Goal: Information Seeking & Learning: Stay updated

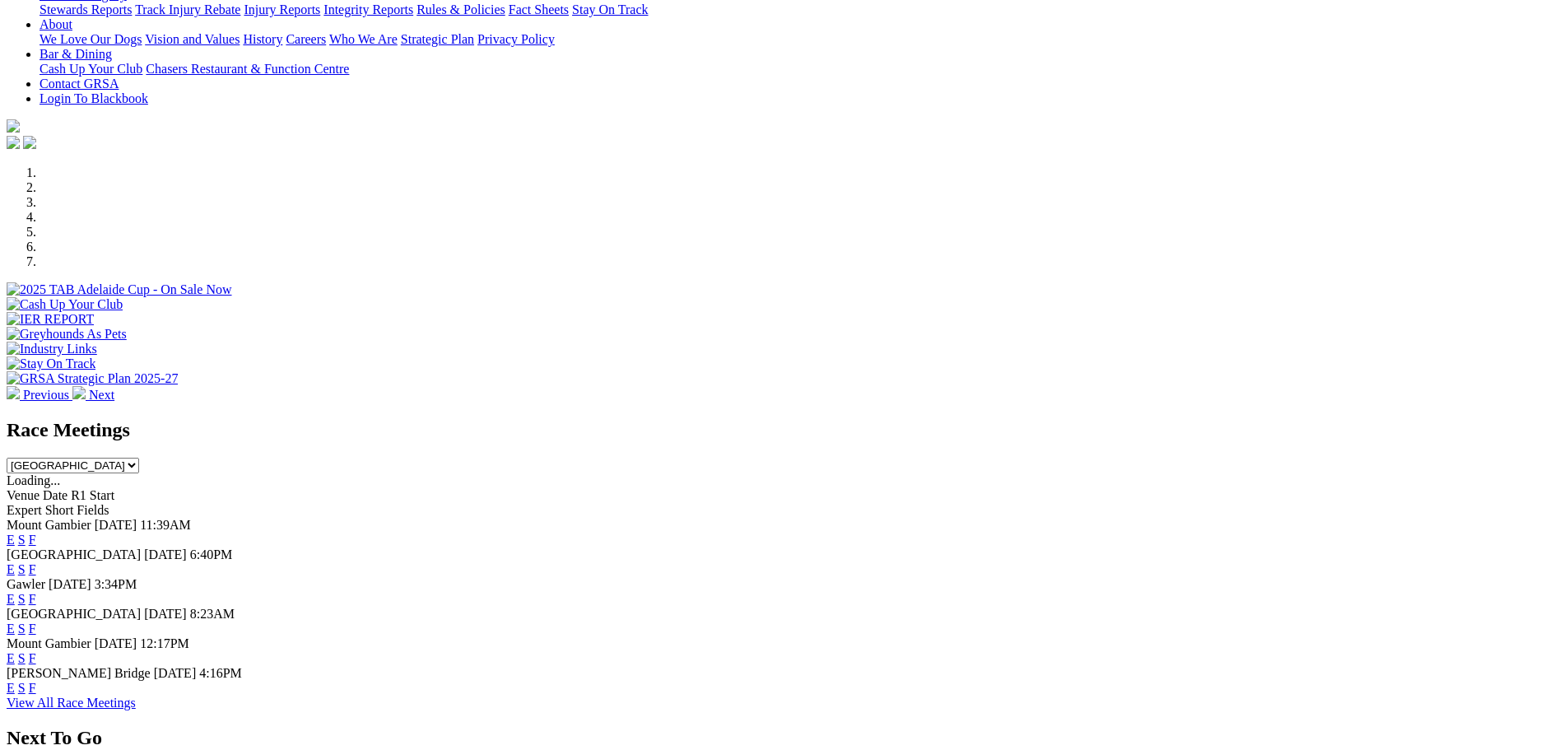
scroll to position [576, 0]
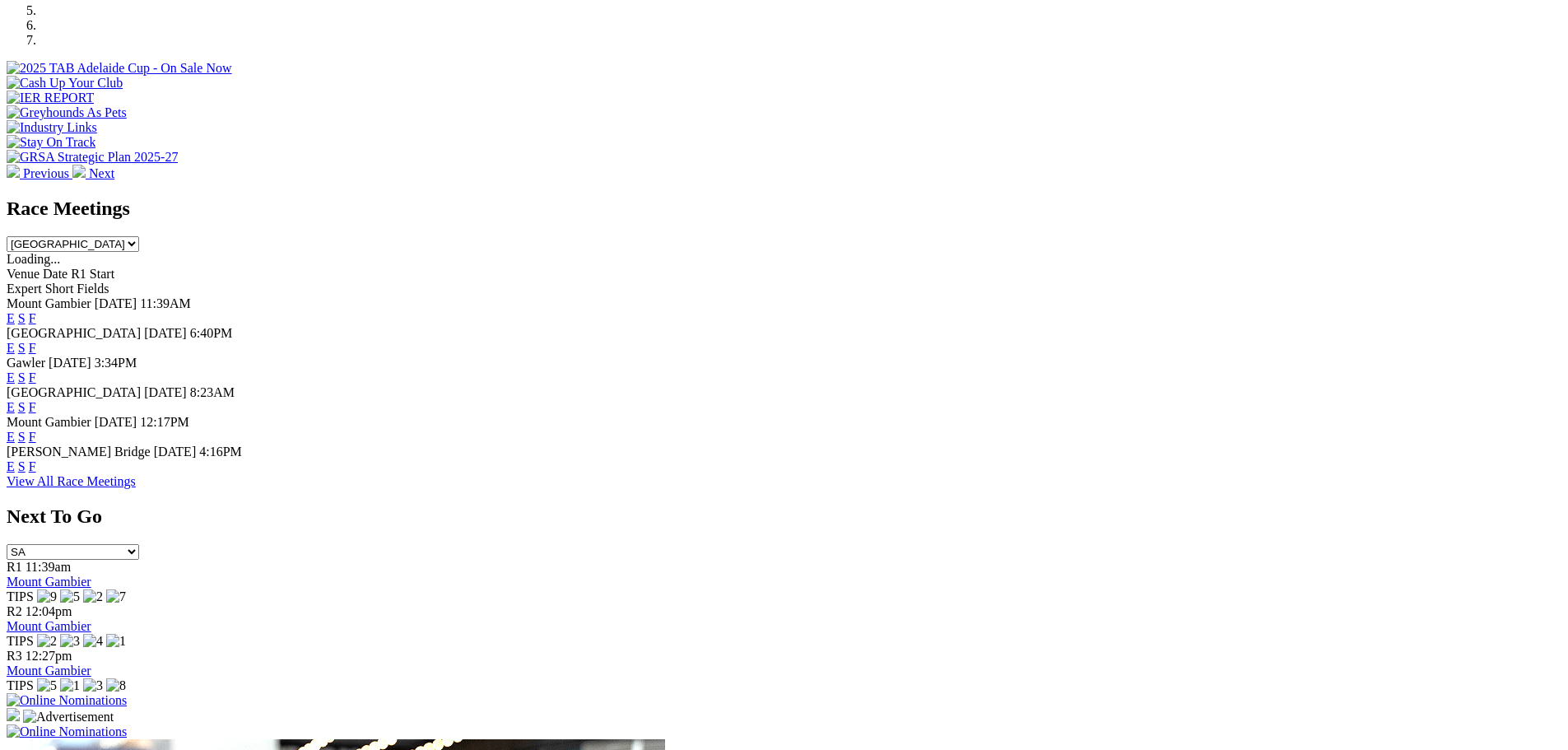
click at [136, 488] on link "View All Race Meetings" at bounding box center [71, 481] width 129 height 14
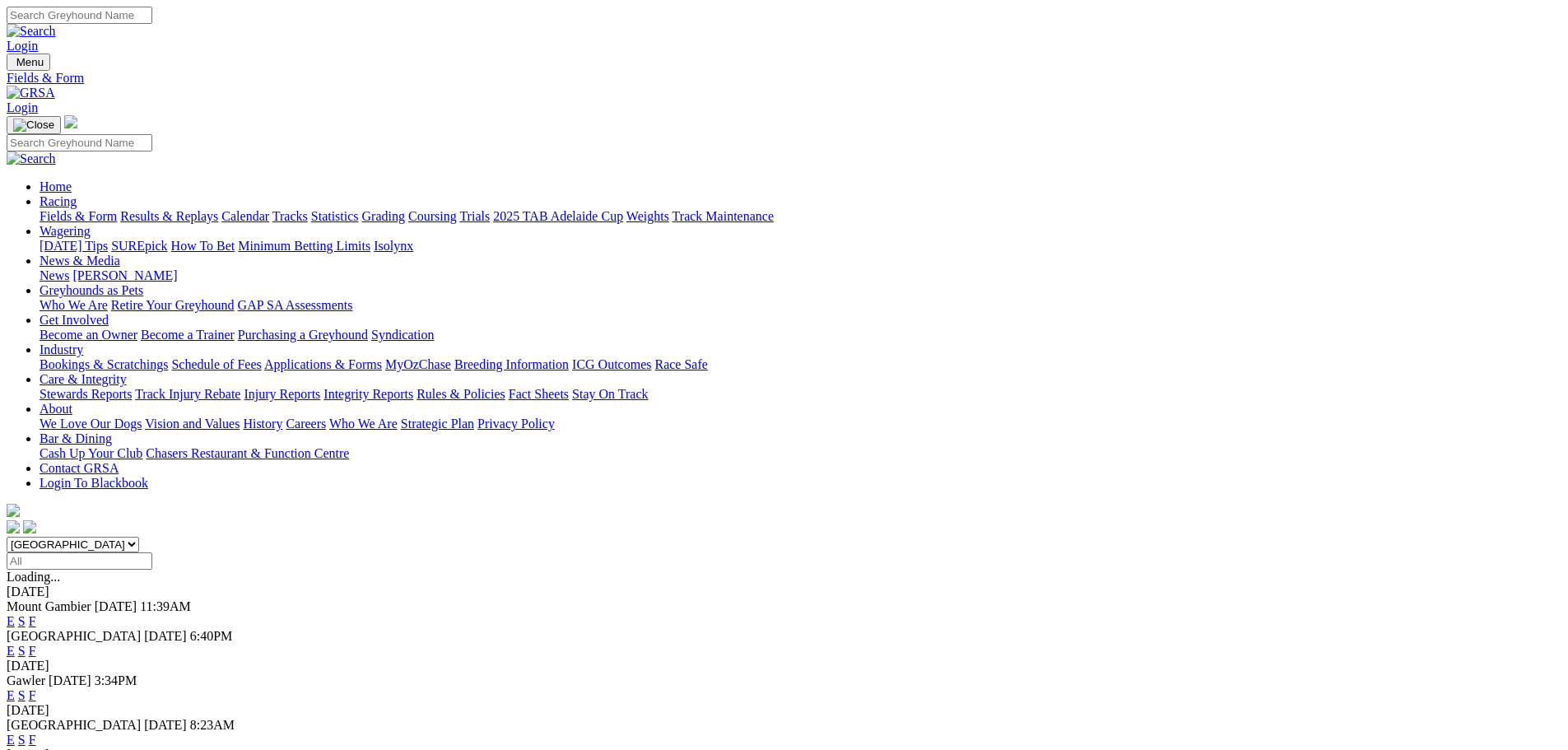
click at [55, 86] on link at bounding box center [31, 92] width 49 height 14
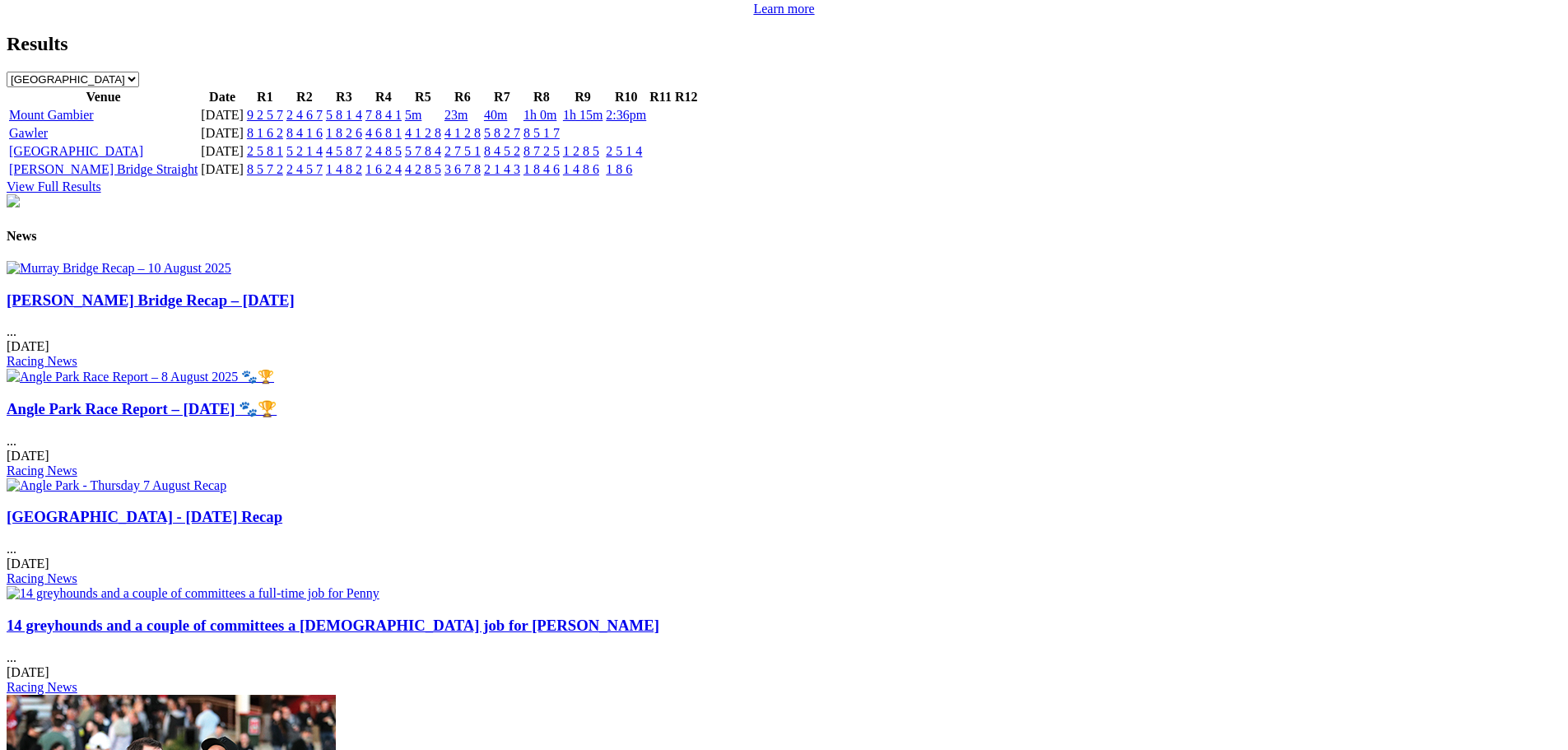
scroll to position [1894, 0]
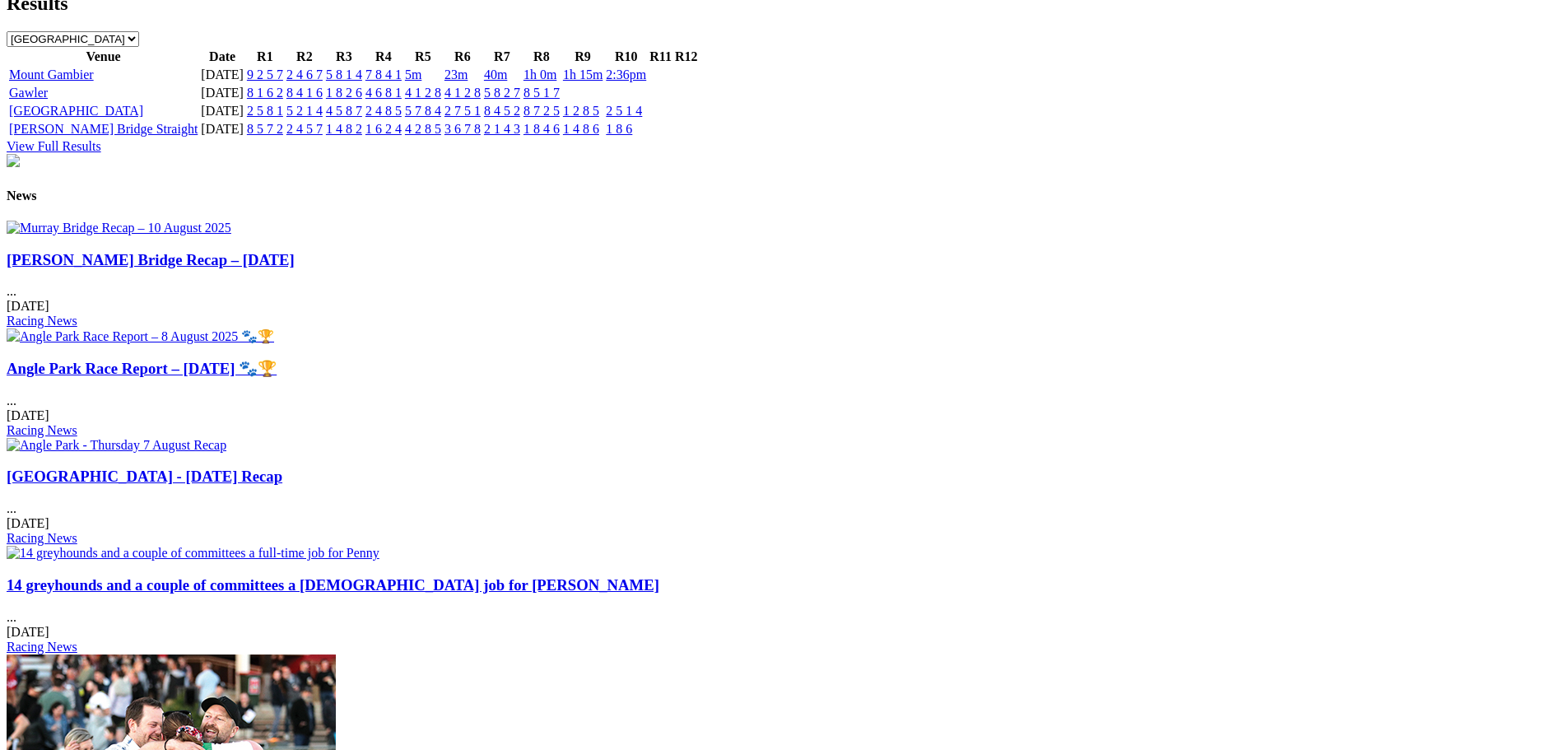
click at [713, 360] on h3 "Angle Park Race Report – [DATE] 🐾🏆" at bounding box center [784, 369] width 1555 height 18
click at [276, 360] on link "Angle Park Race Report – [DATE] 🐾🏆" at bounding box center [141, 368] width 270 height 17
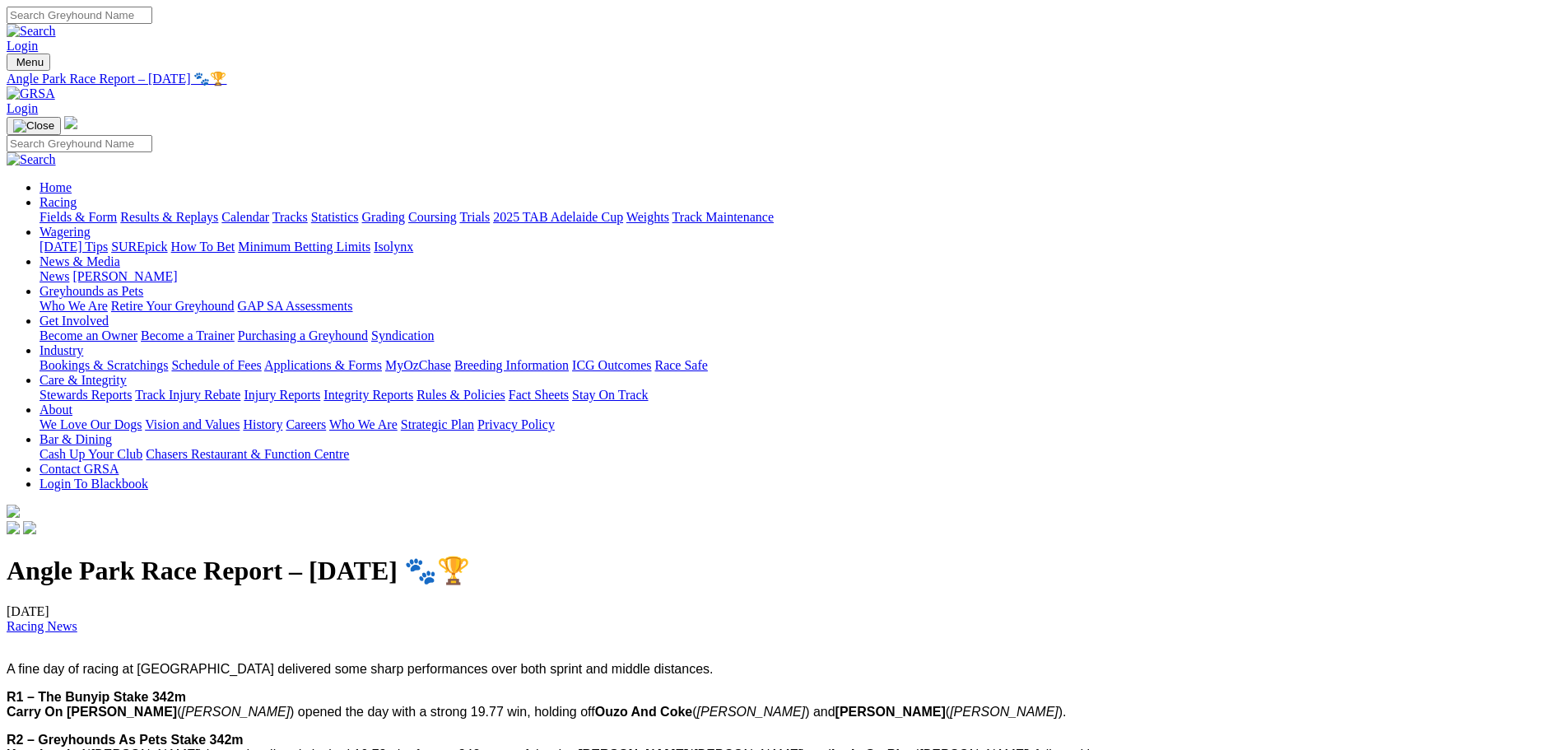
drag, startPoint x: 1045, startPoint y: 673, endPoint x: 1036, endPoint y: 669, distance: 9.8
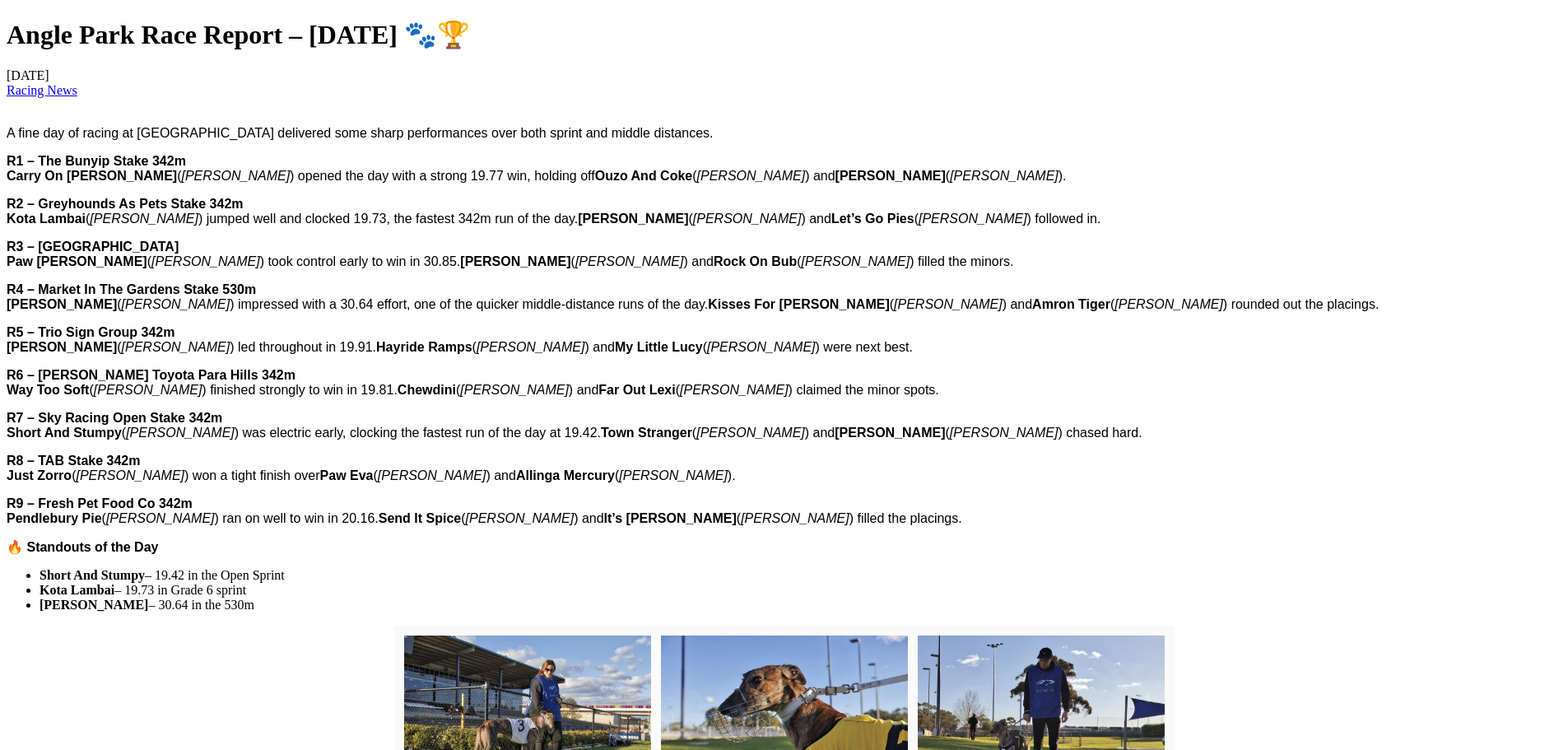
scroll to position [576, 0]
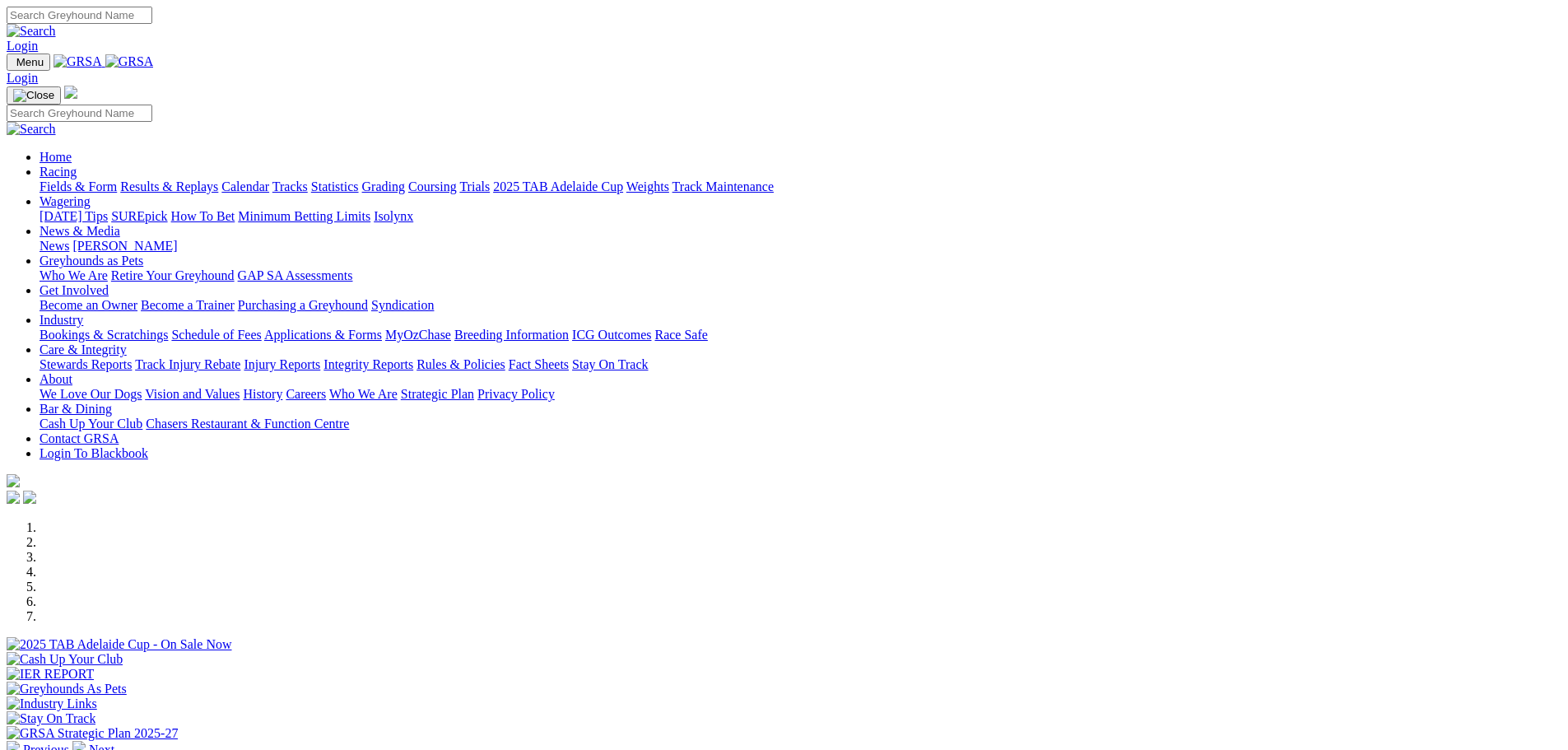
scroll to position [1878, 0]
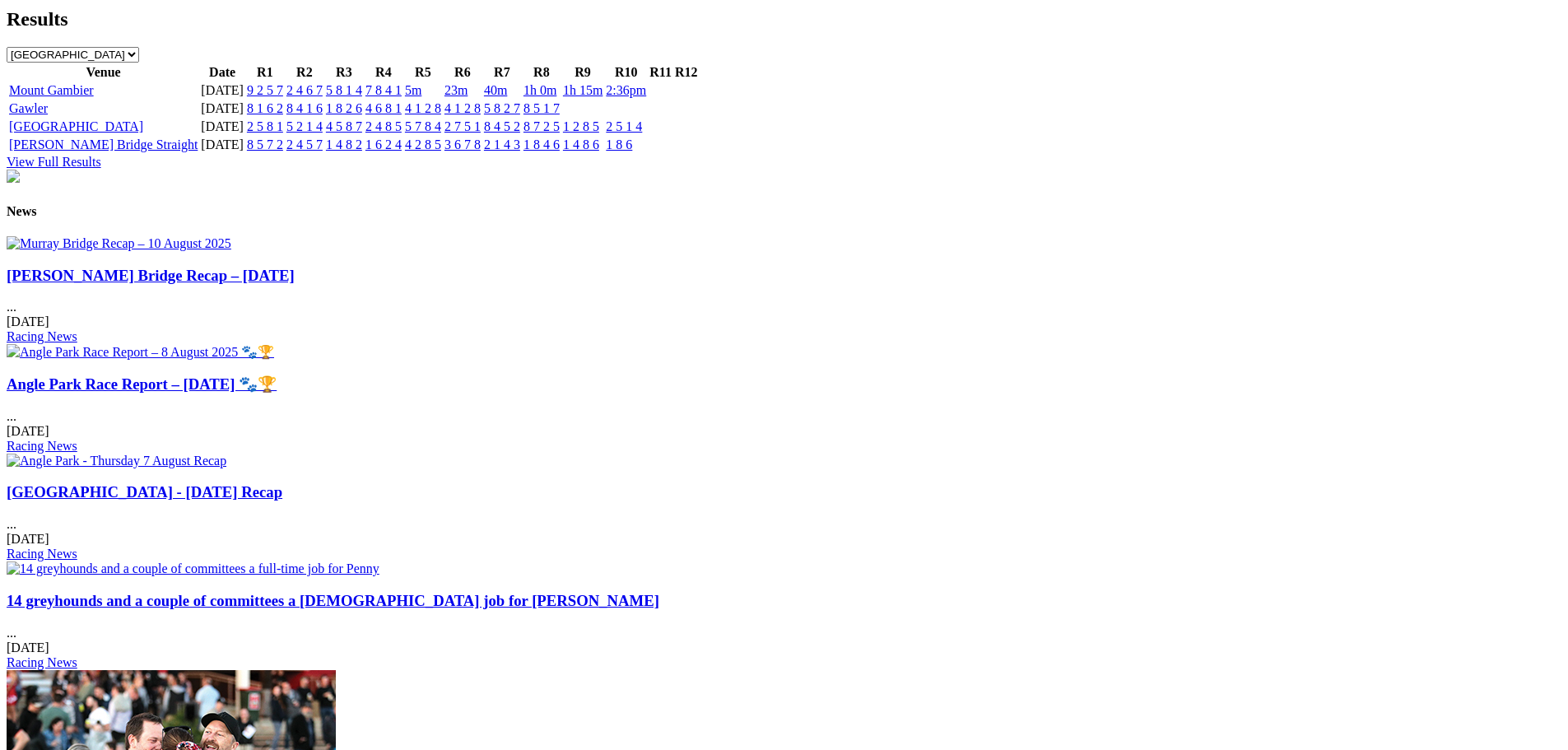
click at [269, 204] on h4 "News" at bounding box center [784, 211] width 1555 height 15
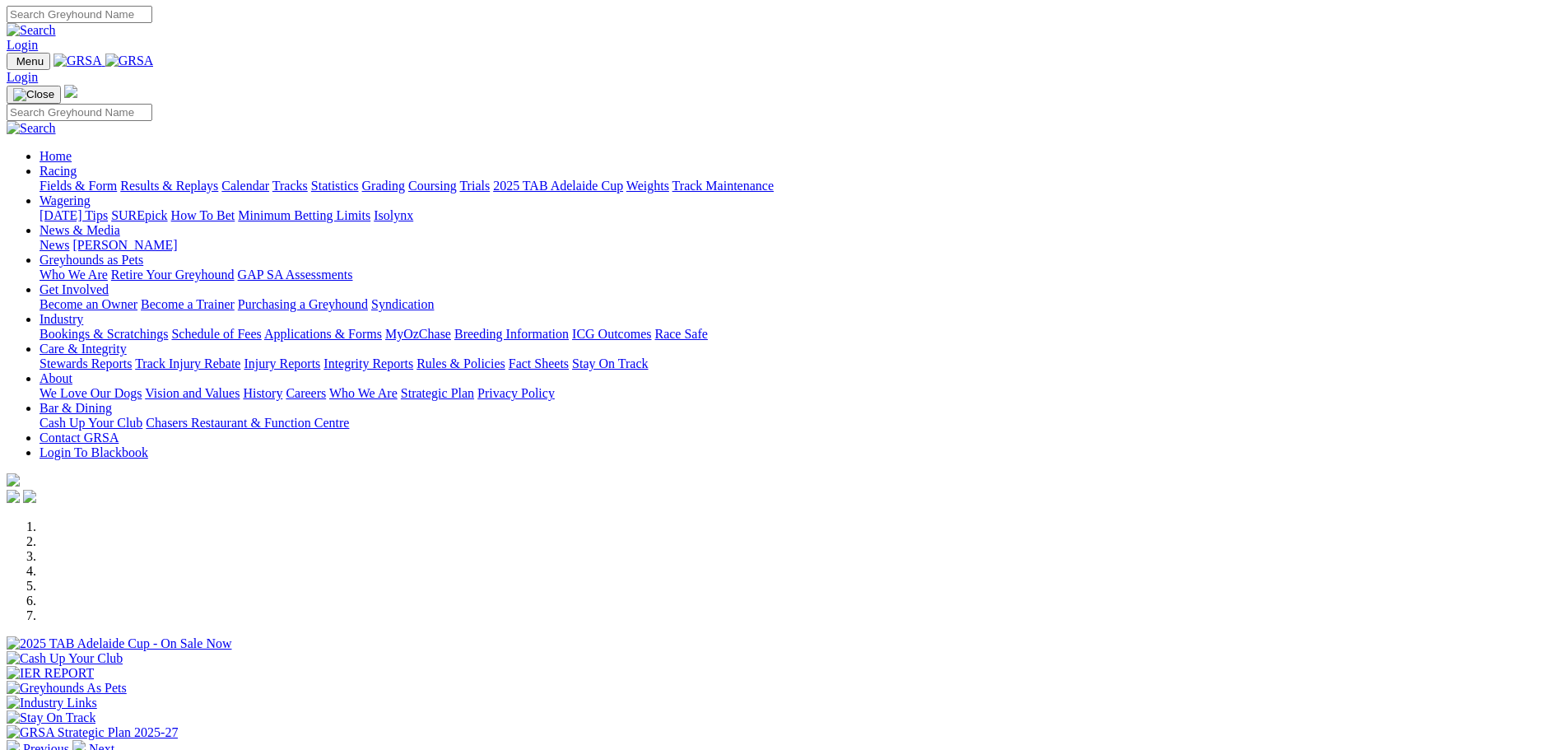
scroll to position [0, 0]
click at [77, 165] on link "Racing" at bounding box center [58, 172] width 37 height 14
click at [120, 224] on link "News & Media" at bounding box center [80, 230] width 81 height 14
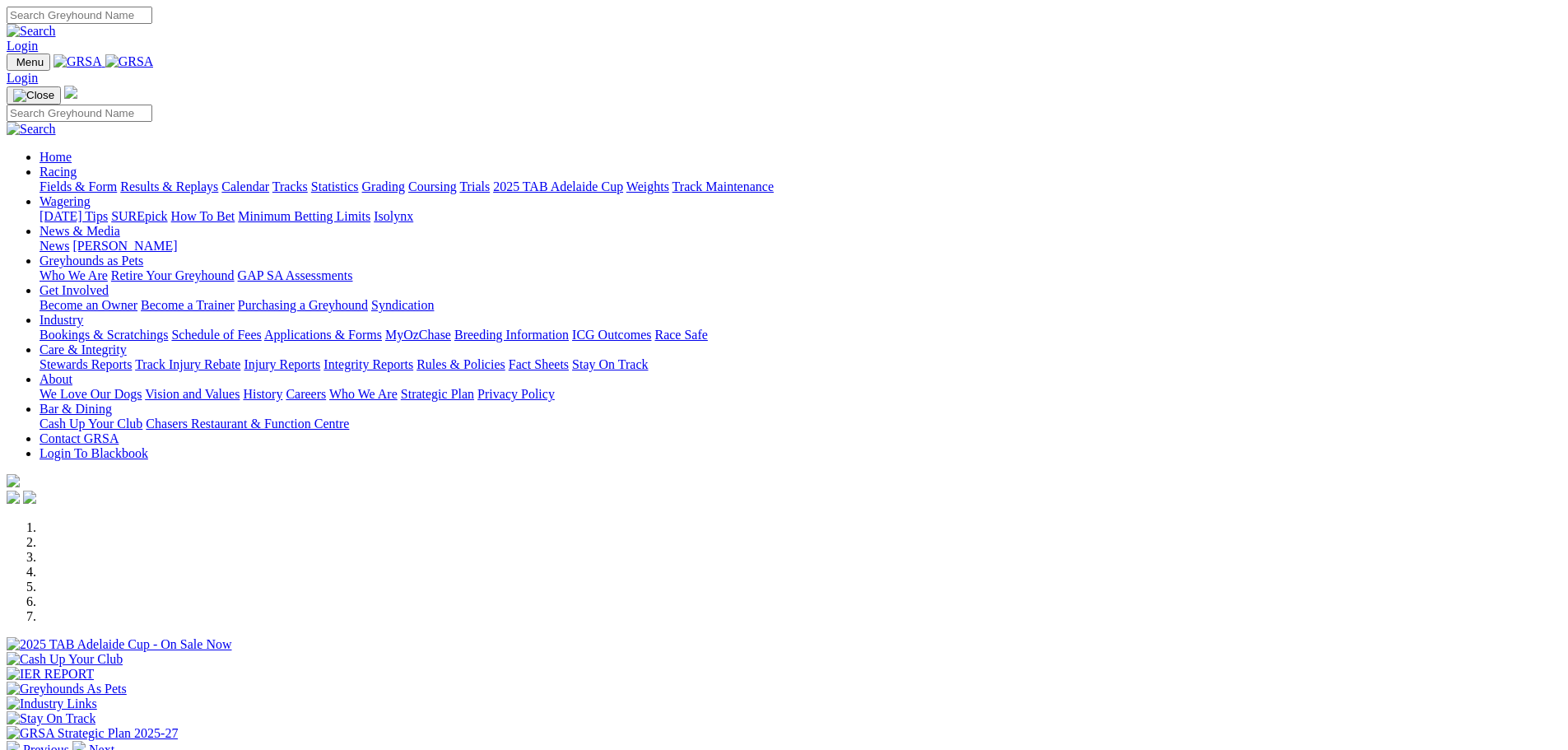
click at [69, 238] on link "News" at bounding box center [54, 245] width 30 height 14
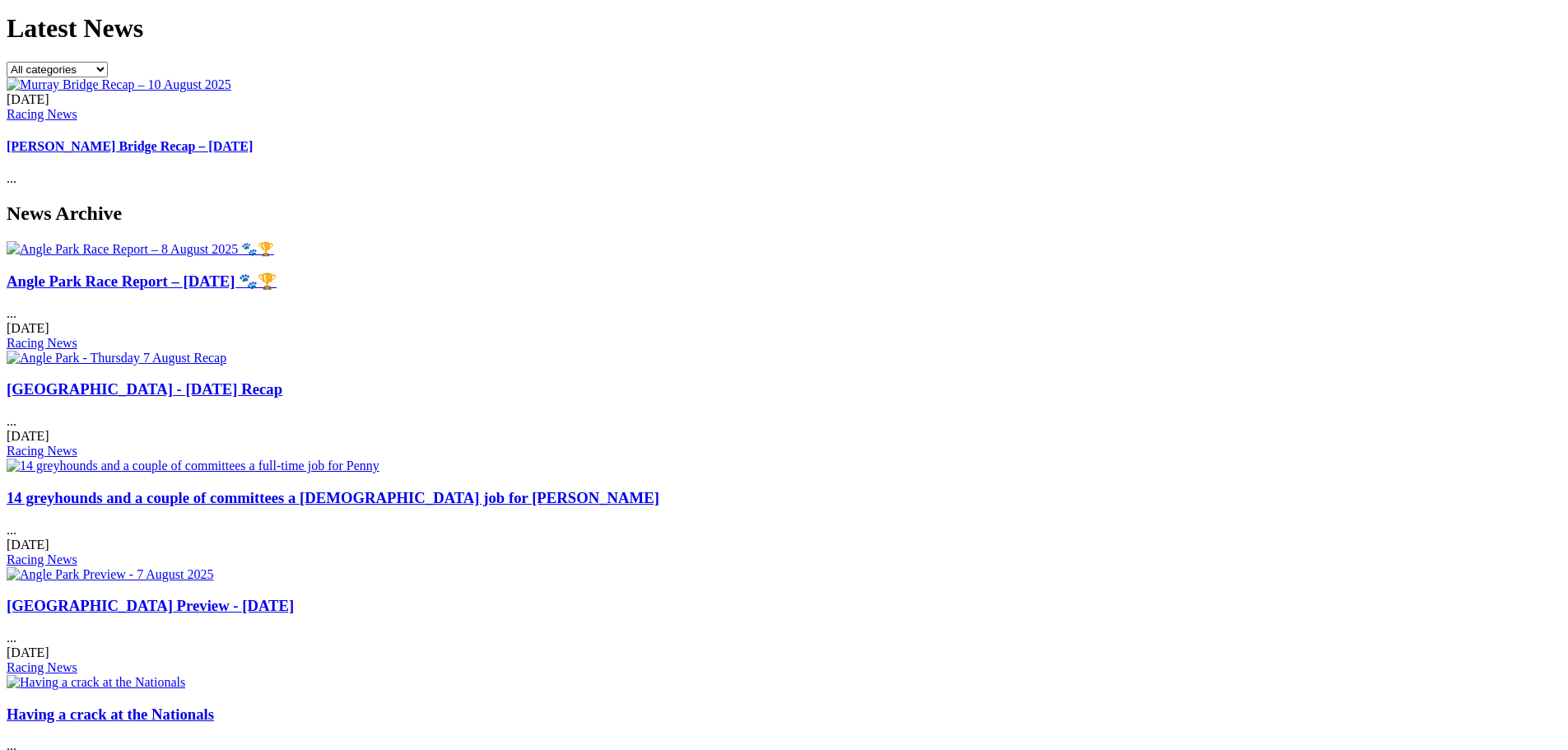
scroll to position [530, 0]
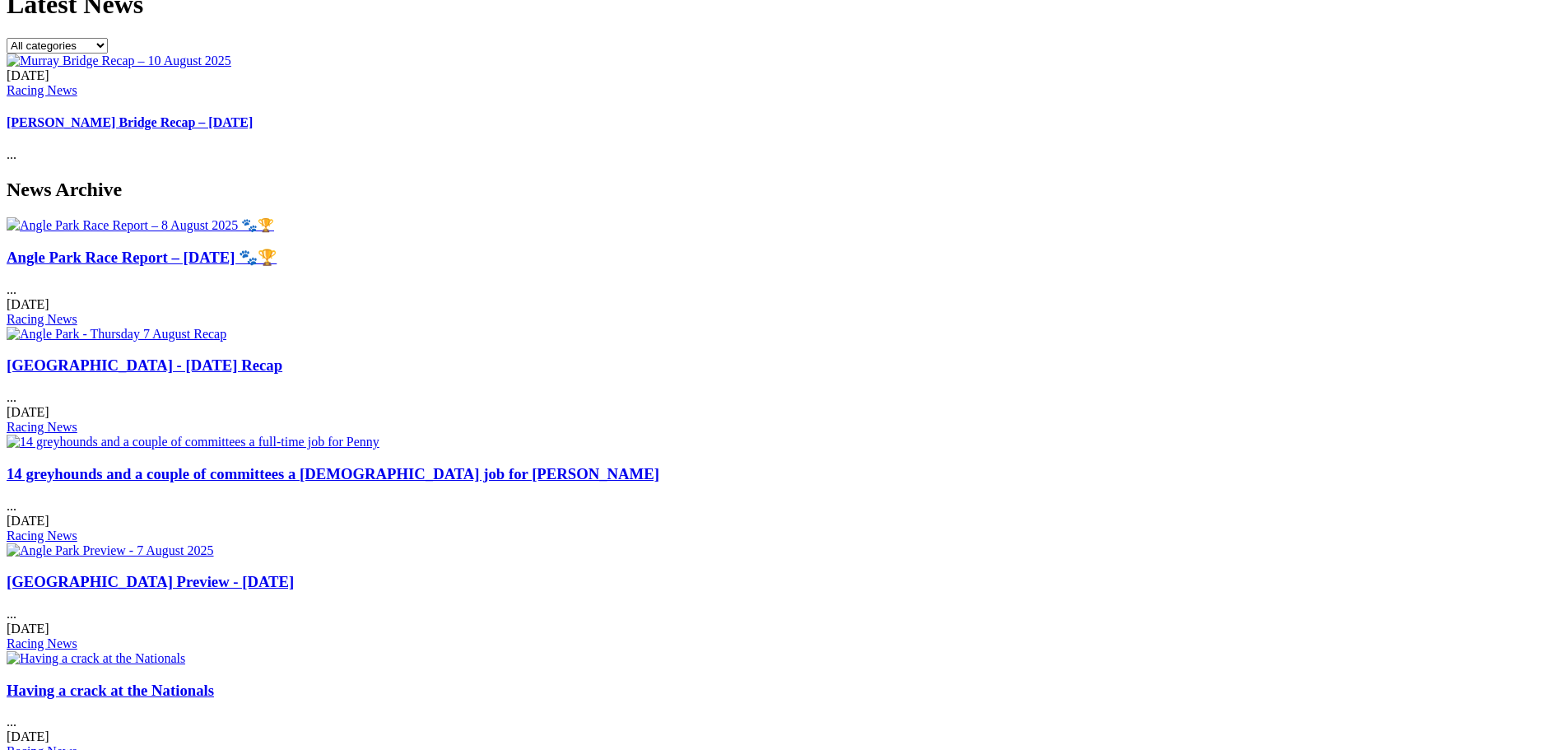
scroll to position [777, 0]
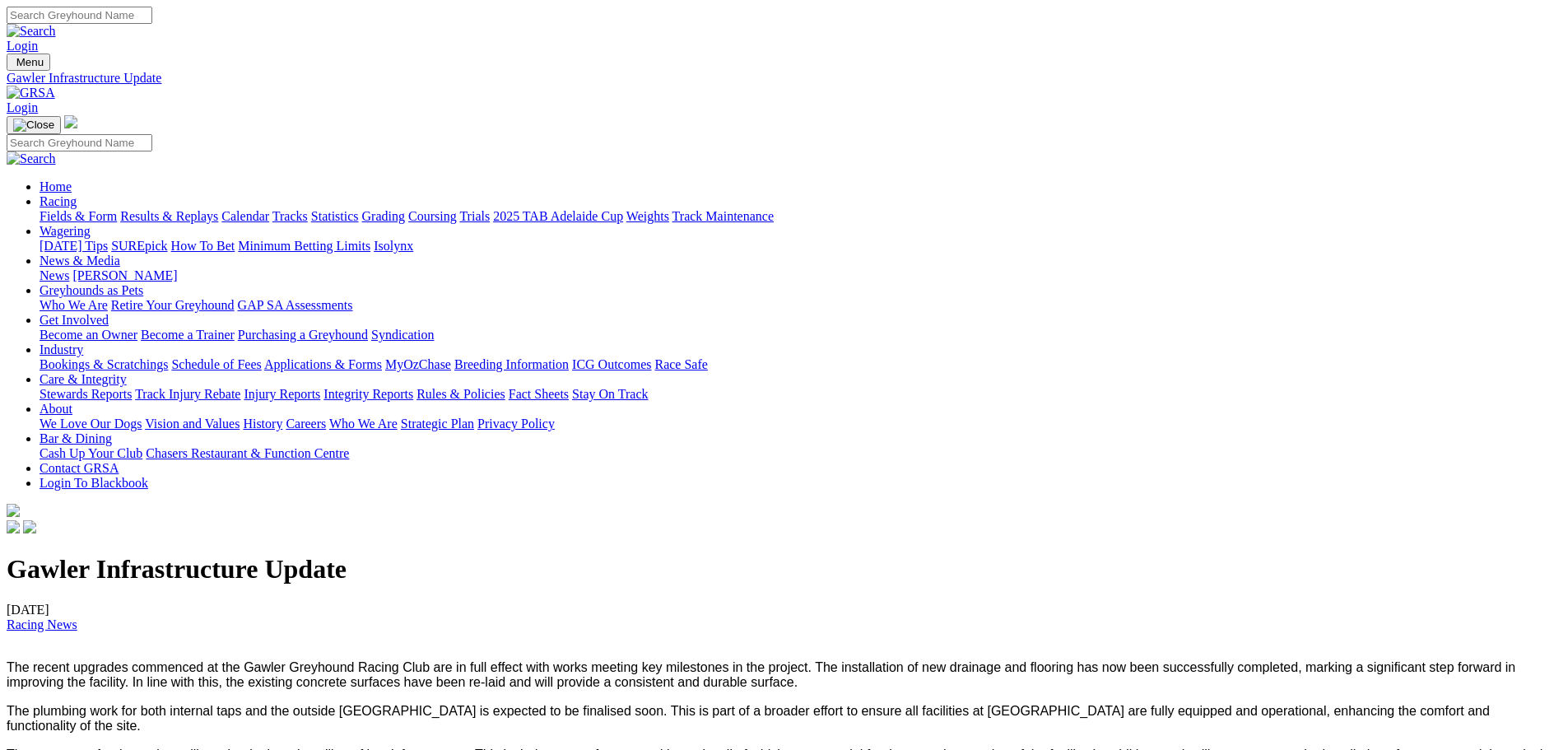
click at [55, 86] on img at bounding box center [31, 93] width 49 height 15
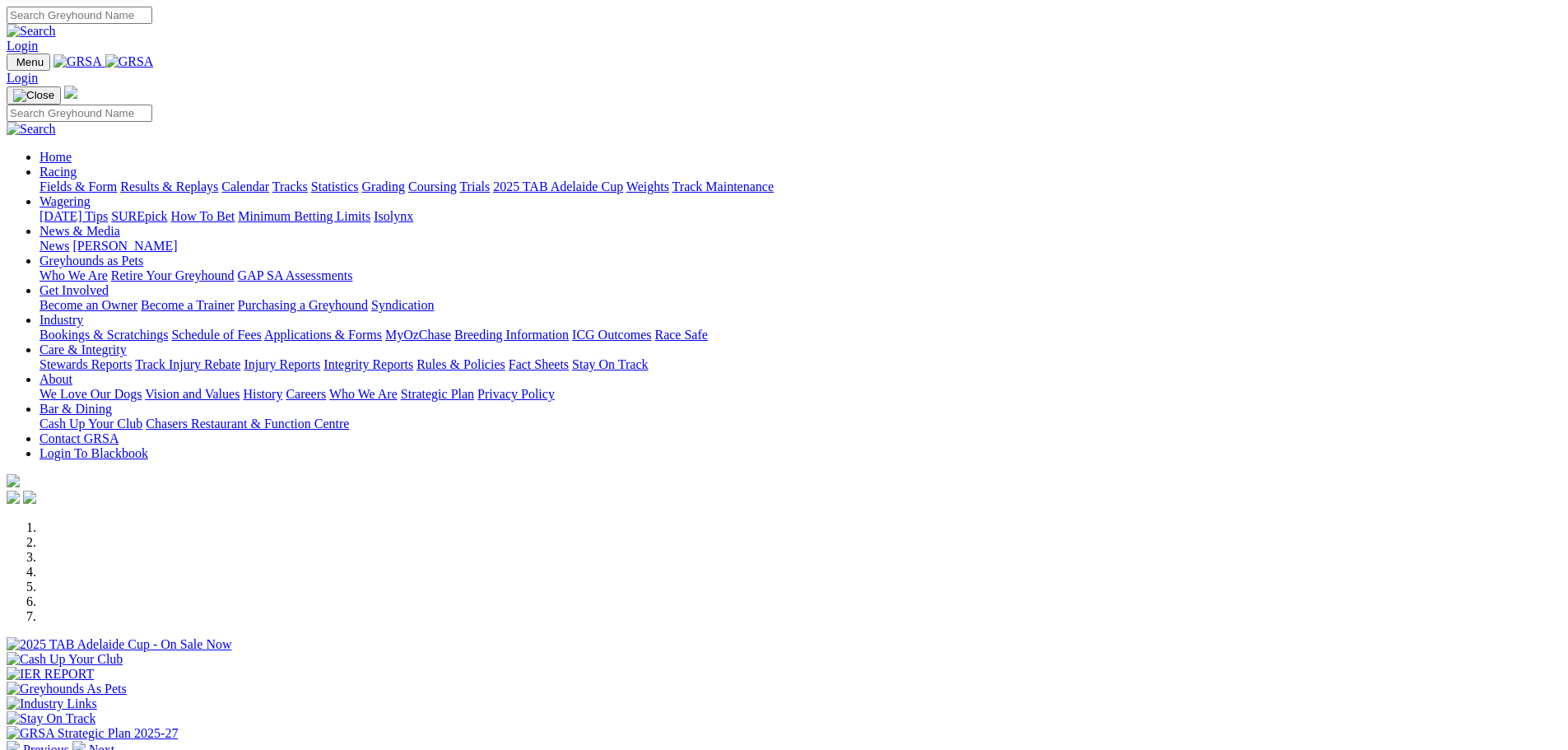
drag, startPoint x: 1316, startPoint y: 626, endPoint x: 1313, endPoint y: 2, distance: 624.0
click at [154, 68] on img at bounding box center [129, 62] width 49 height 15
